Goal: Register for event/course

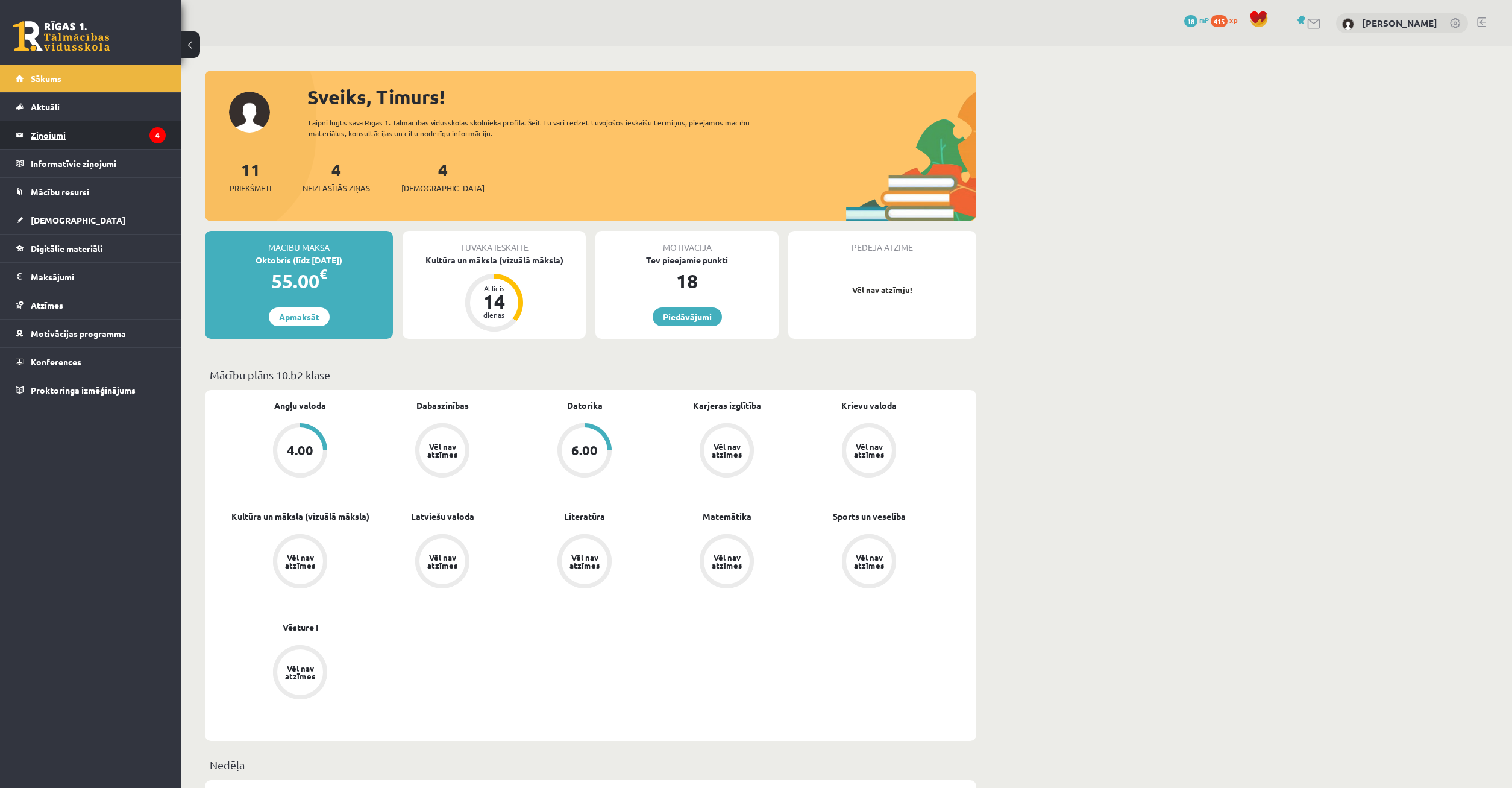
click at [73, 141] on legend "Ziņojumi 4" at bounding box center [98, 134] width 135 height 28
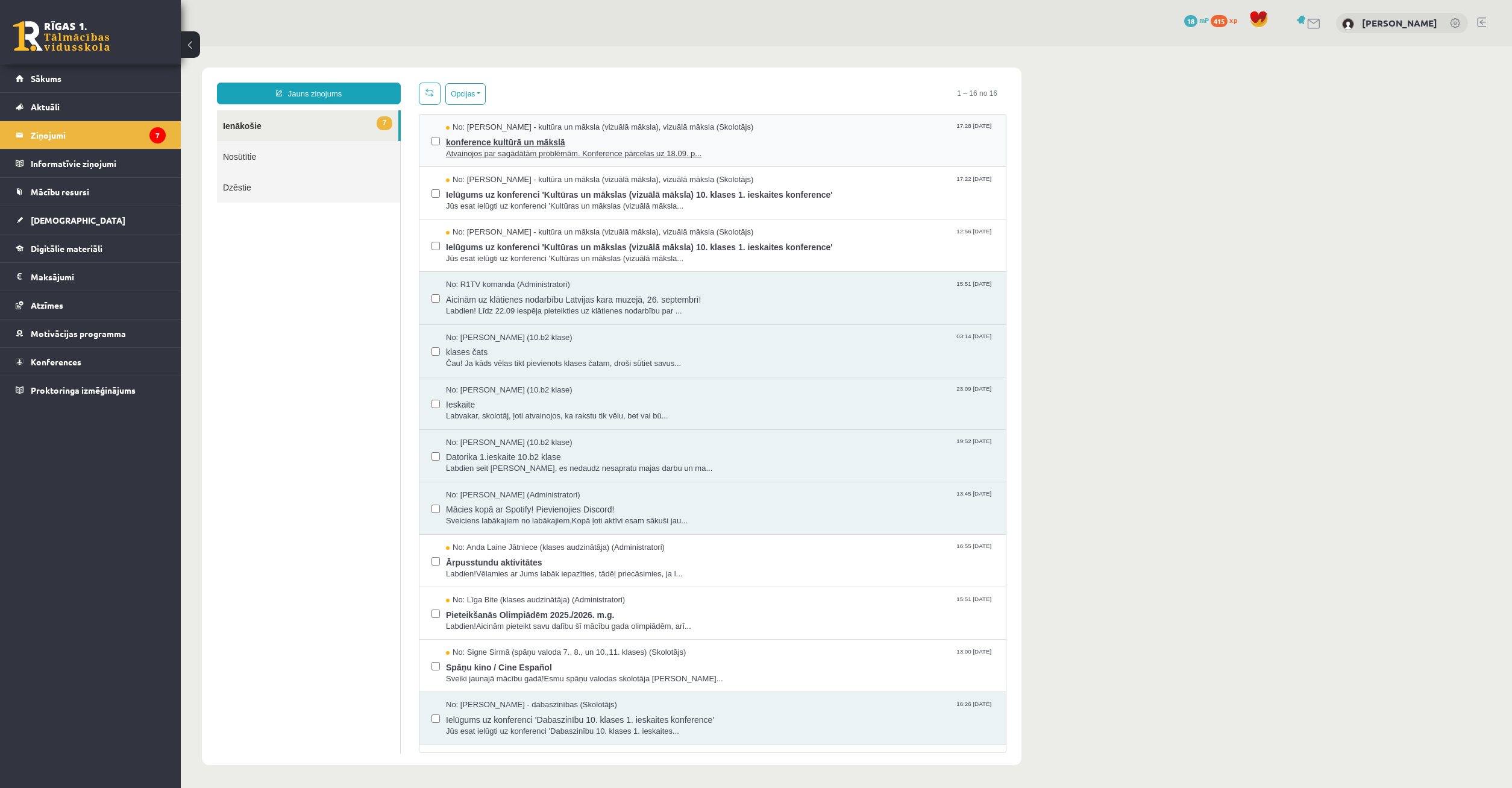
click at [549, 146] on span "konference kultūrā un mākslā" at bounding box center [719, 141] width 548 height 15
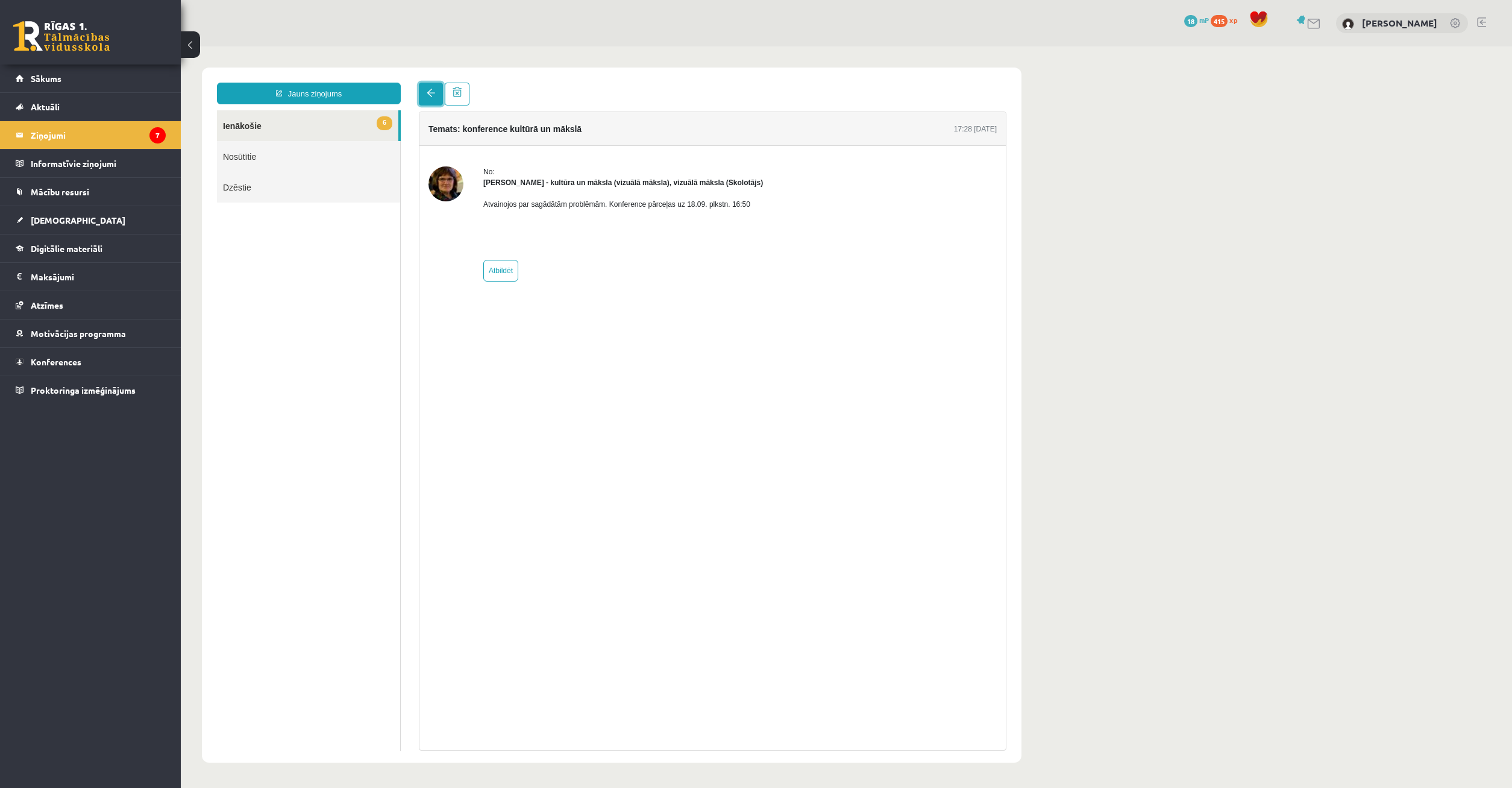
click at [428, 89] on link at bounding box center [431, 93] width 24 height 23
click at [428, 90] on span at bounding box center [431, 92] width 9 height 9
click at [336, 123] on link "6 Ienākošie" at bounding box center [307, 126] width 181 height 31
click at [286, 131] on link "6 Ienākošie" at bounding box center [307, 126] width 181 height 31
click at [239, 128] on link "6 Ienākošie" at bounding box center [307, 126] width 181 height 31
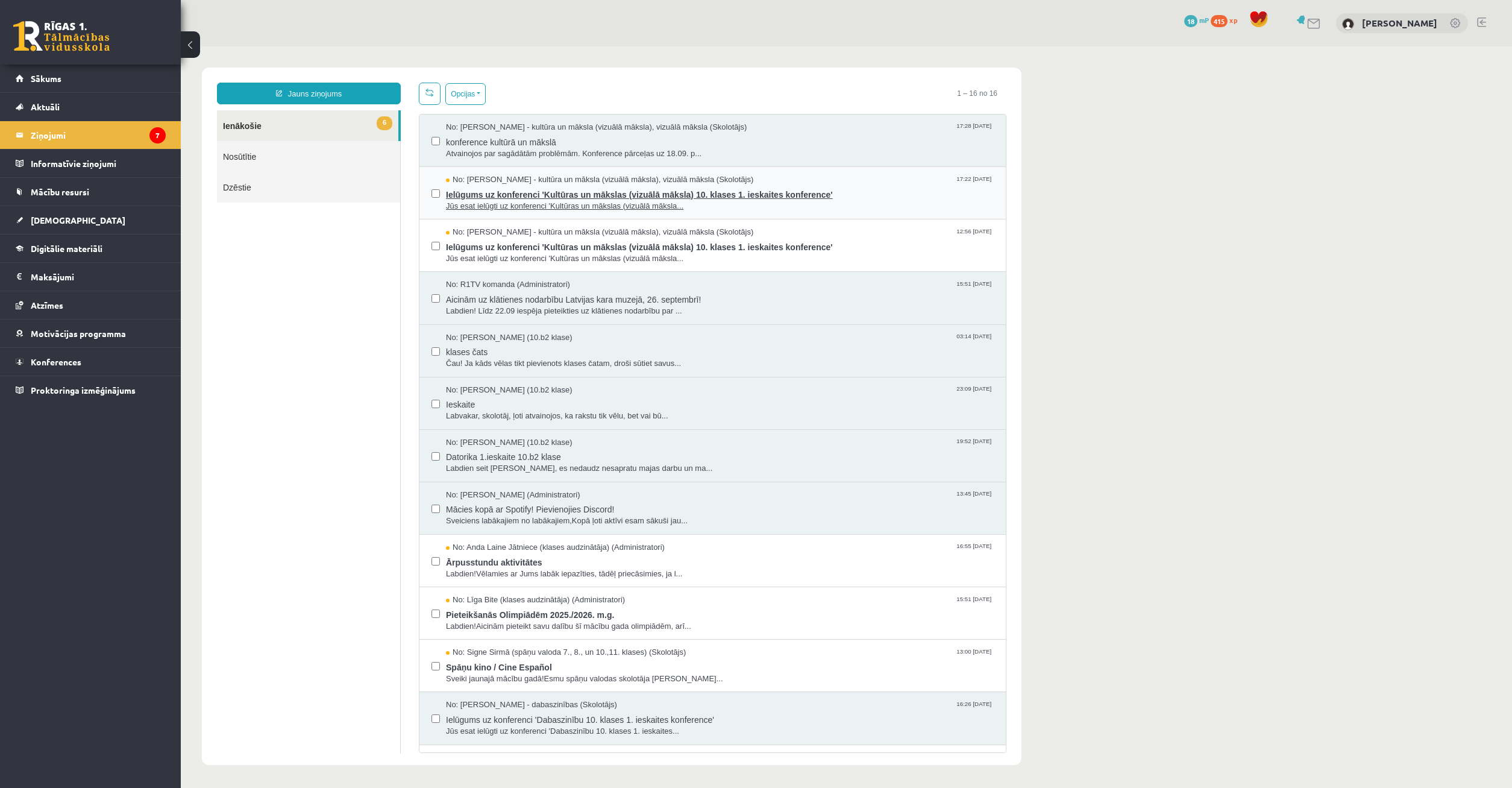
click at [587, 194] on span "Ielūgums uz konferenci 'Kultūras un mākslas (vizuālā māksla) 10. klases 1. iesk…" at bounding box center [719, 193] width 548 height 15
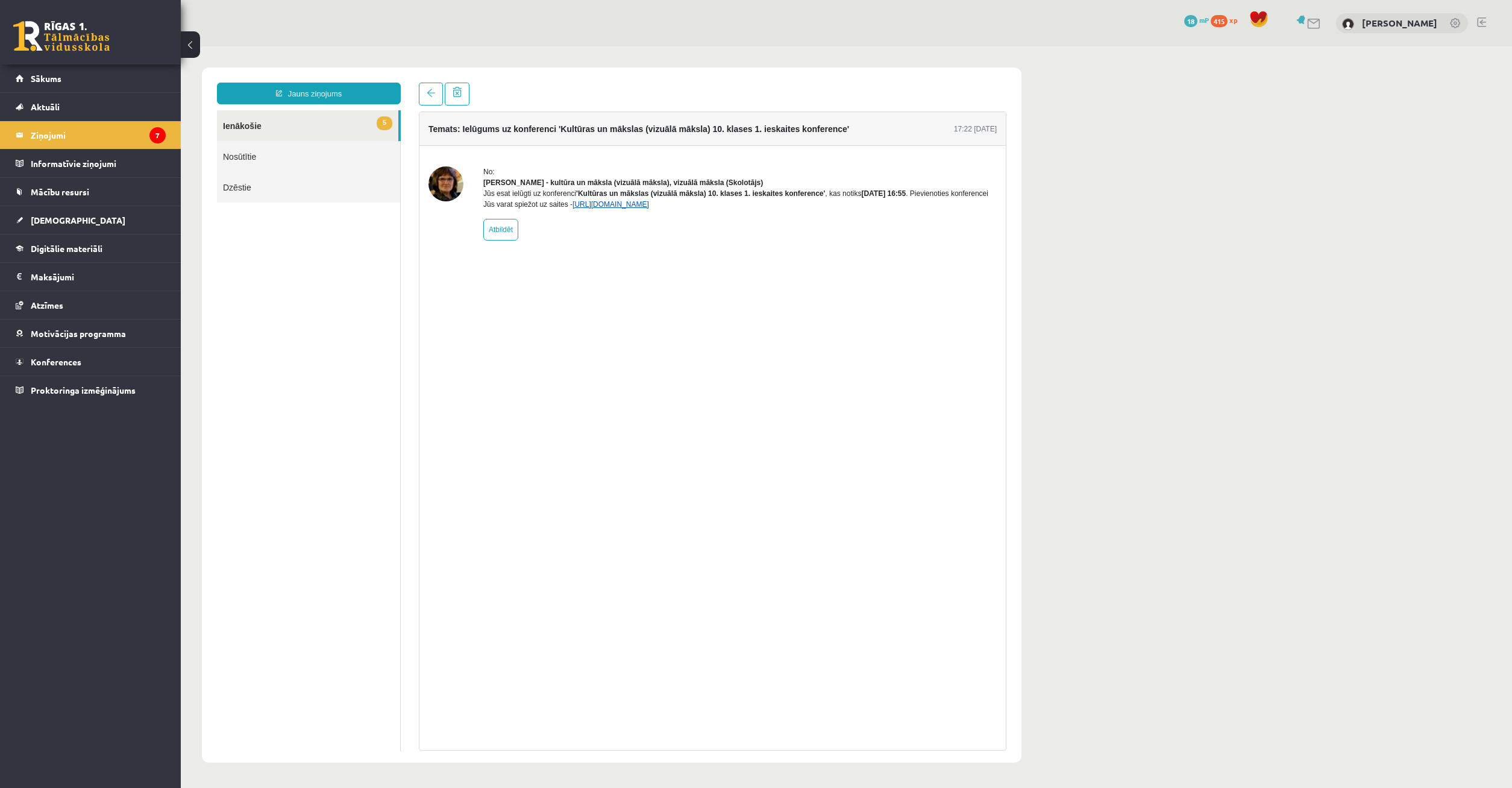
click at [649, 209] on link "[URL][DOMAIN_NAME]" at bounding box center [610, 204] width 77 height 9
click at [80, 371] on link "Konferences" at bounding box center [91, 361] width 150 height 28
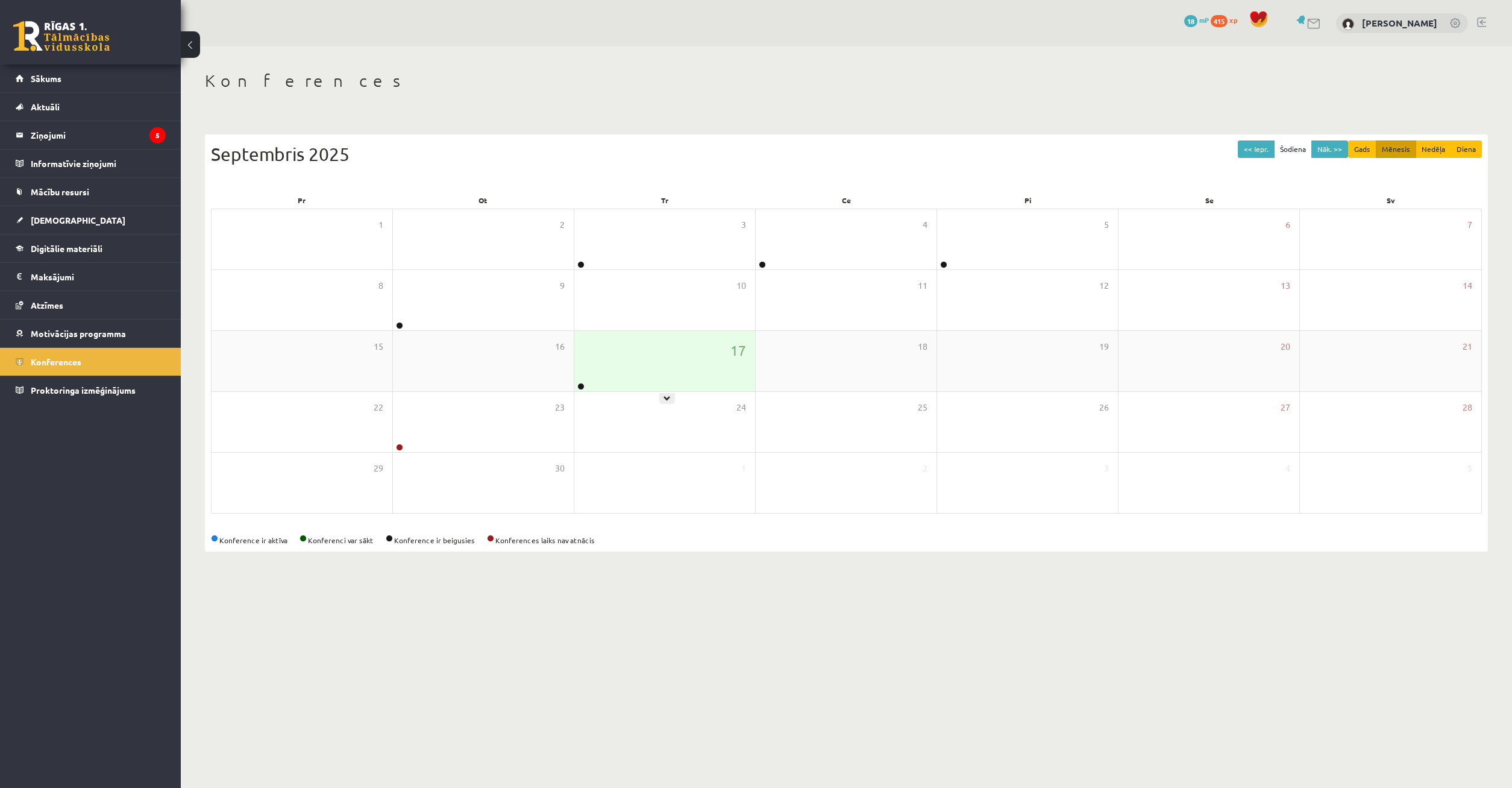
click at [647, 361] on div "17" at bounding box center [665, 361] width 181 height 60
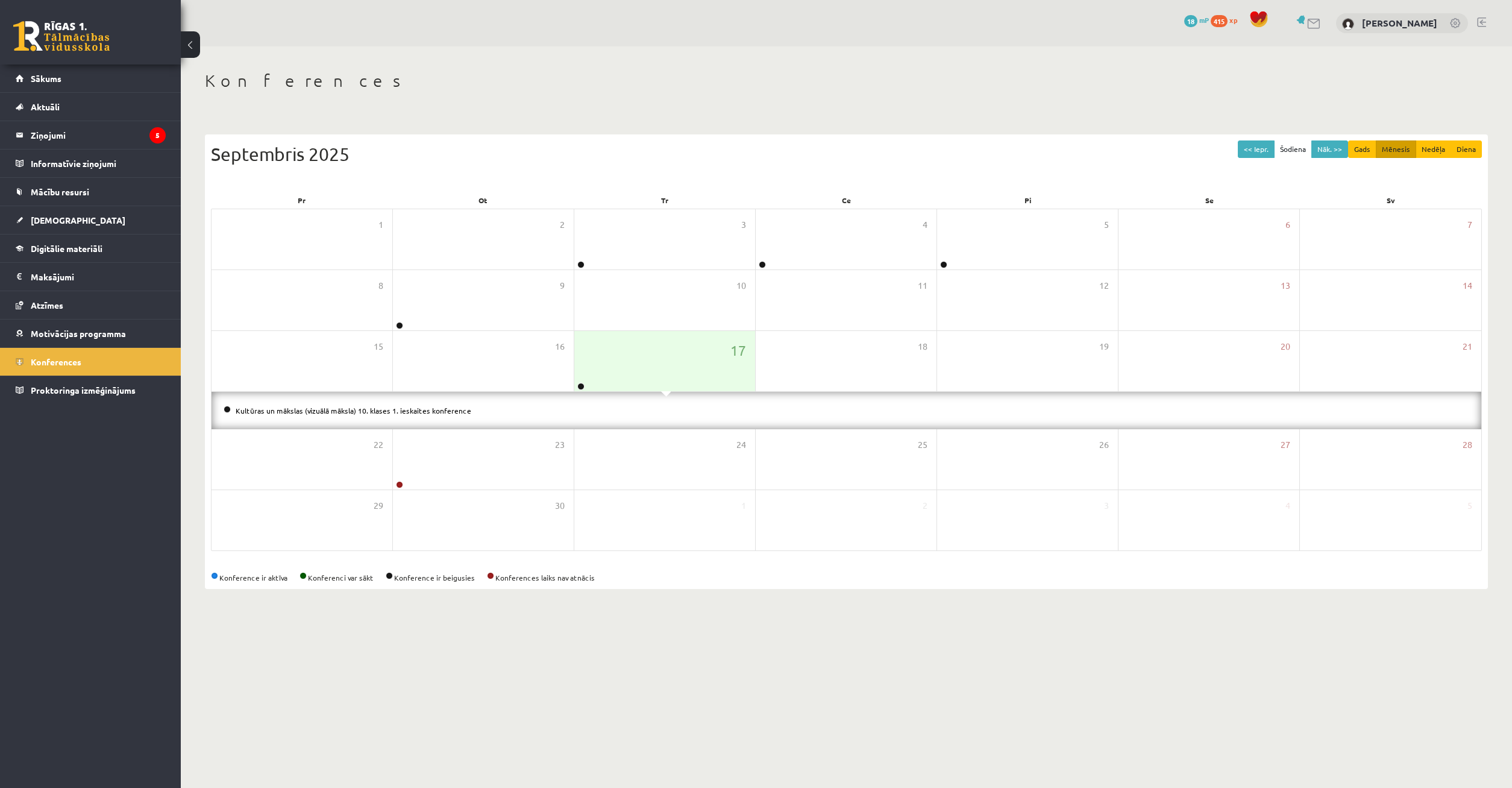
click at [399, 413] on link "Kultūras un mākslas (vizuālā māksla) 10. klases 1. ieskaites konference" at bounding box center [353, 410] width 236 height 9
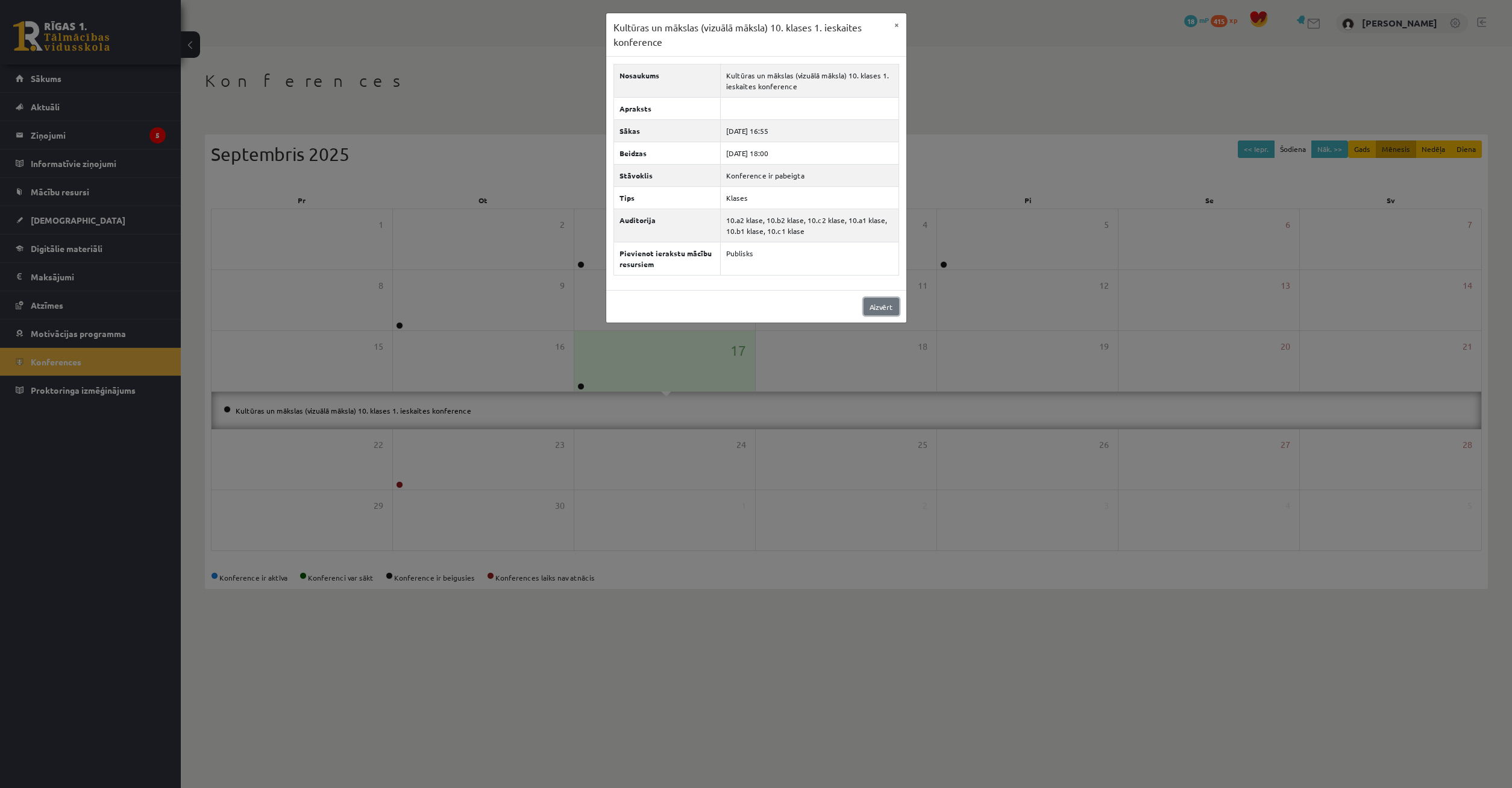
click at [888, 310] on link "Aizvērt" at bounding box center [881, 307] width 36 height 17
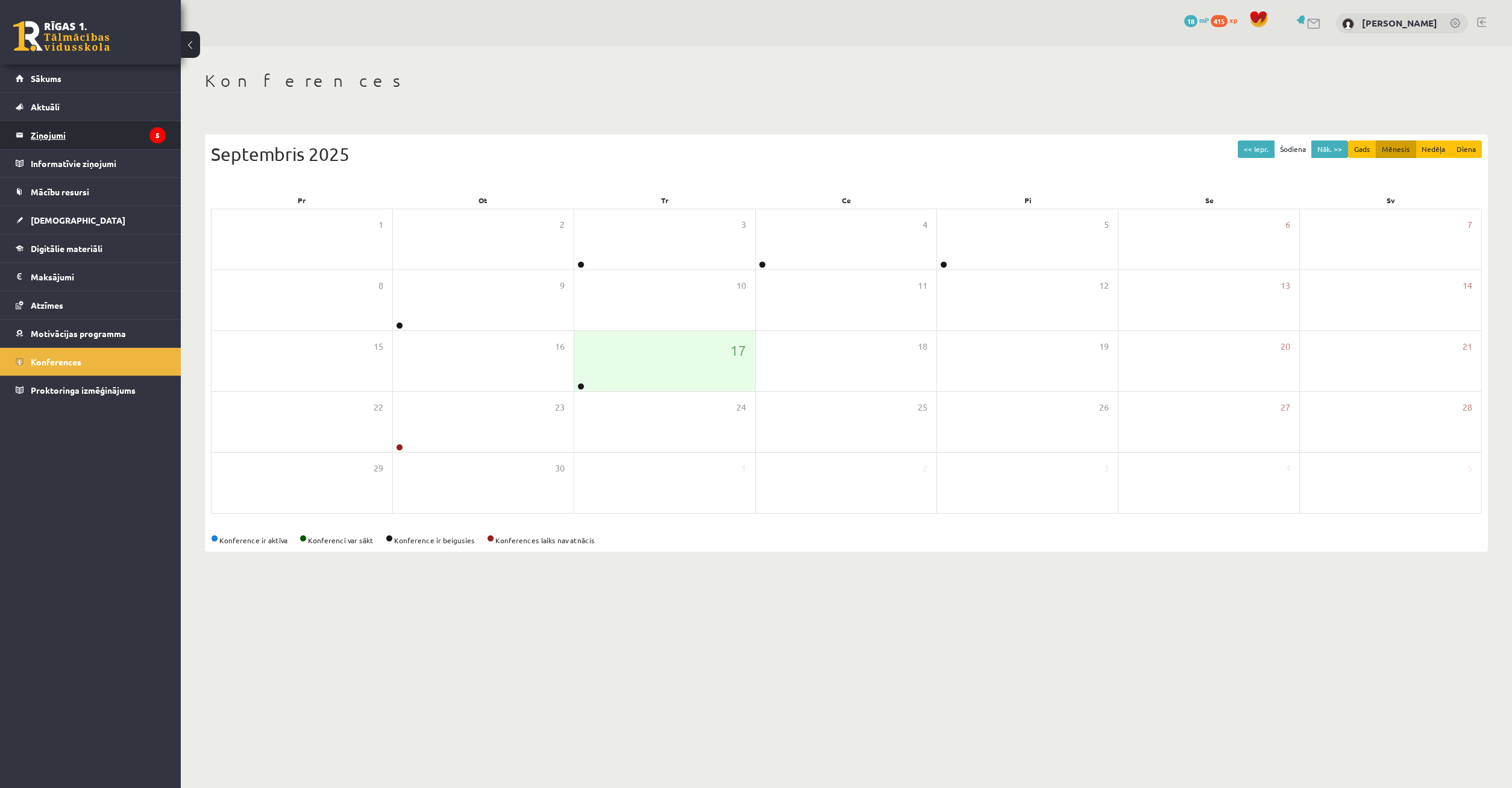
click at [113, 134] on legend "Ziņojumi 5" at bounding box center [98, 134] width 135 height 28
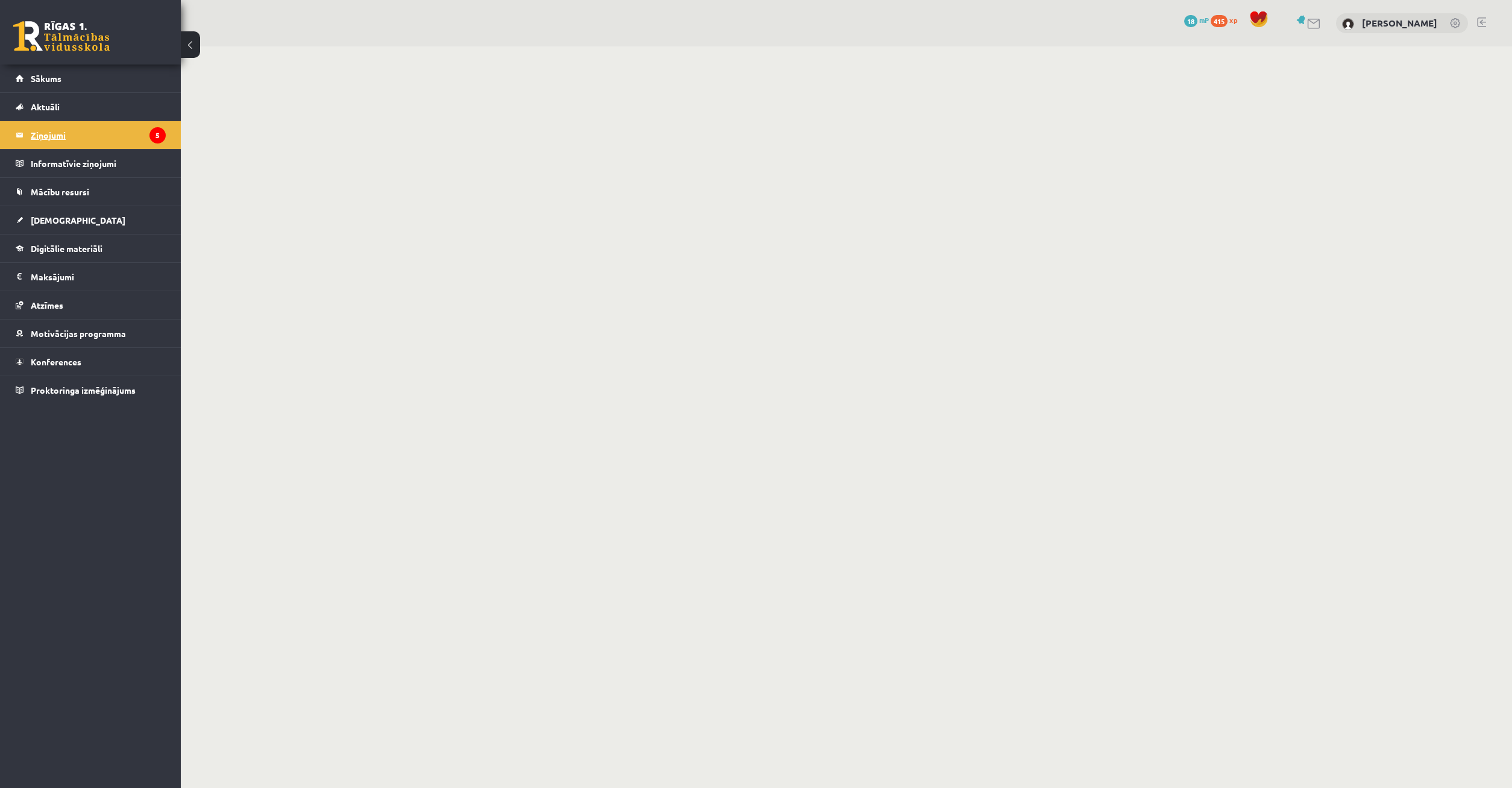
click at [72, 141] on legend "Ziņojumi 5" at bounding box center [98, 134] width 135 height 28
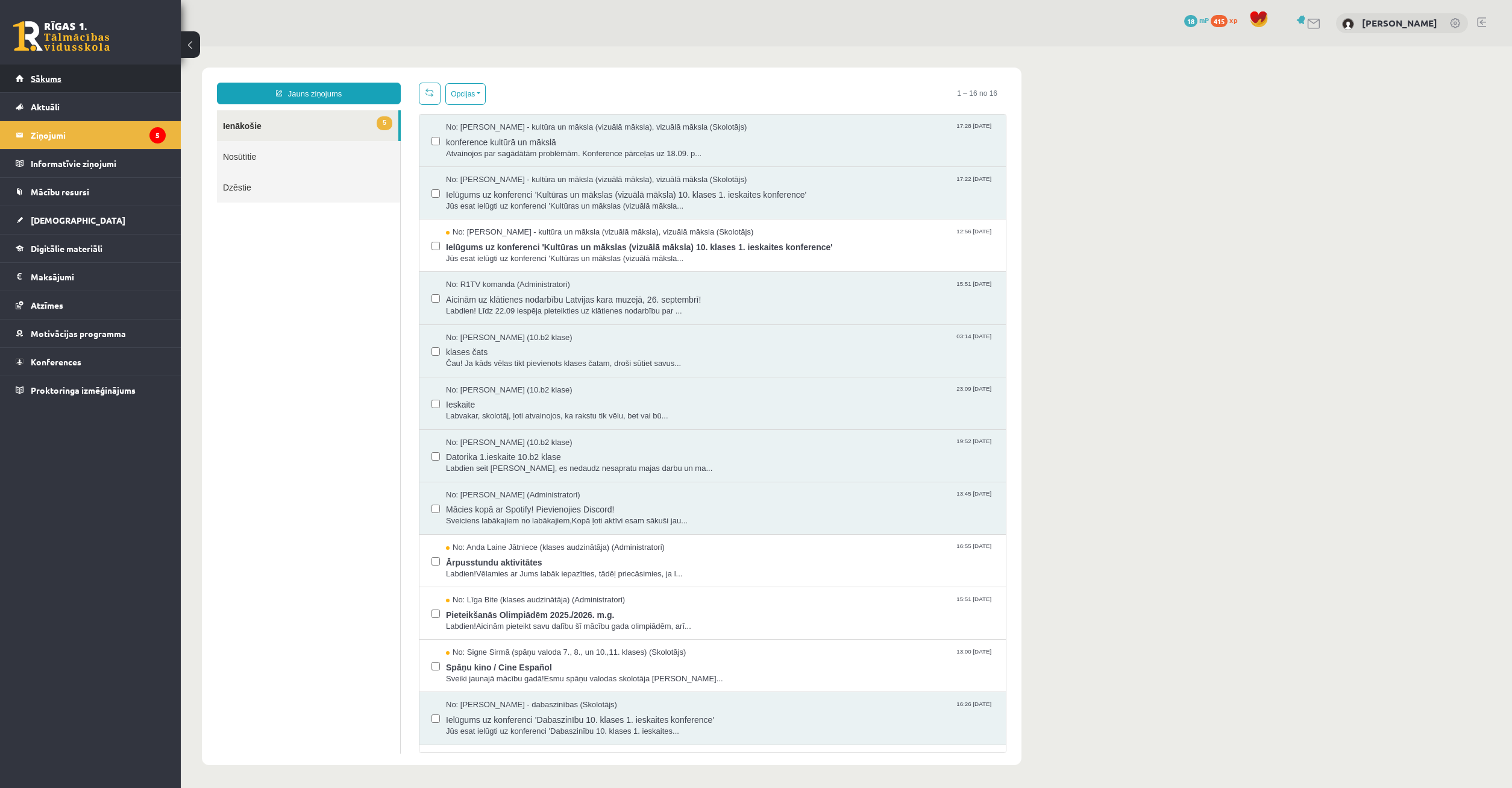
click at [62, 77] on link "Sākums" at bounding box center [91, 78] width 150 height 28
